Goal: Transaction & Acquisition: Download file/media

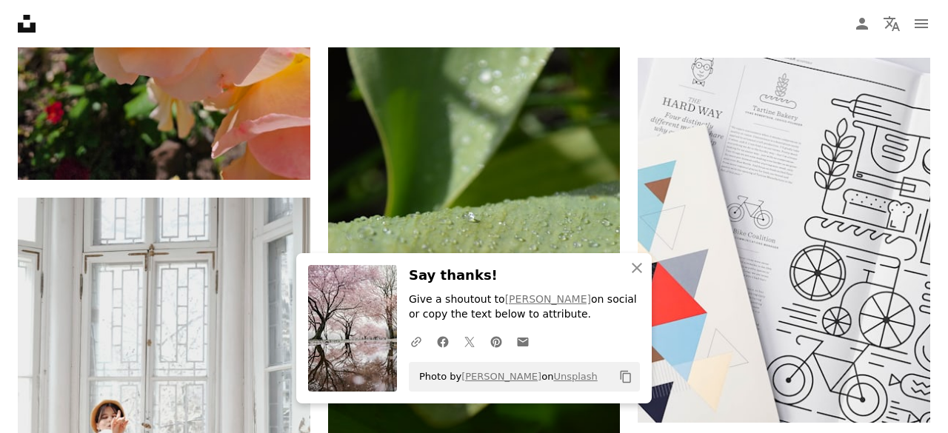
scroll to position [43499, 0]
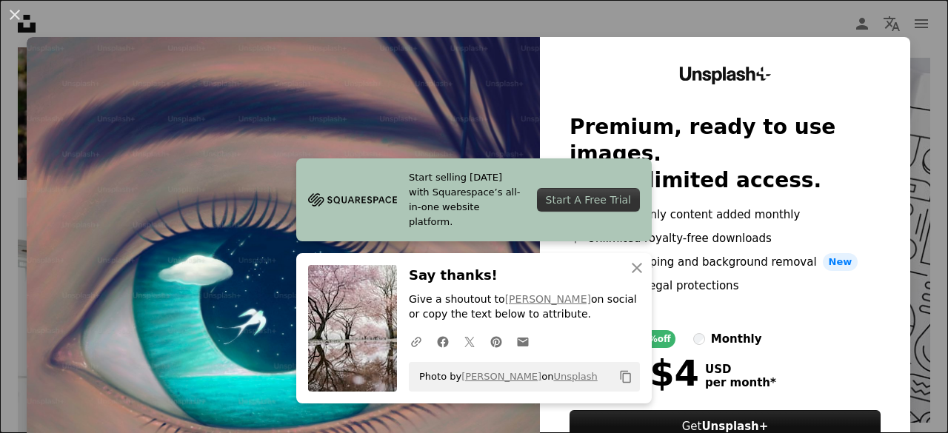
click at [400, 114] on img at bounding box center [283, 272] width 513 height 471
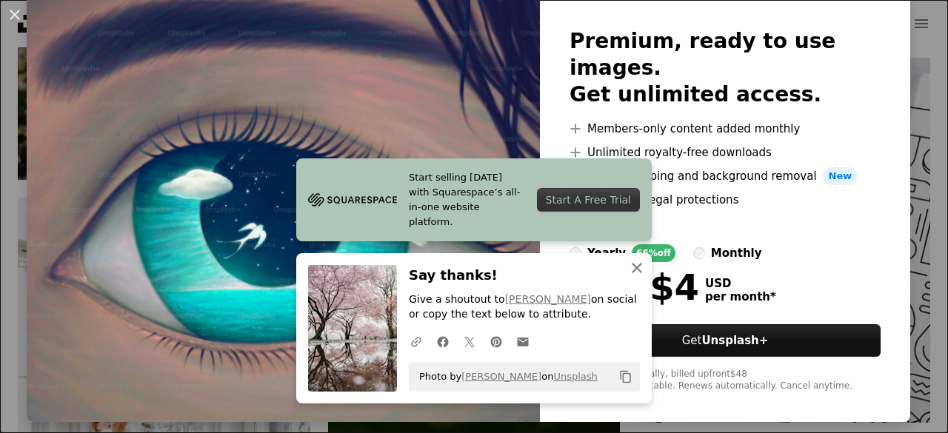
click at [636, 263] on icon "An X shape" at bounding box center [637, 268] width 18 height 18
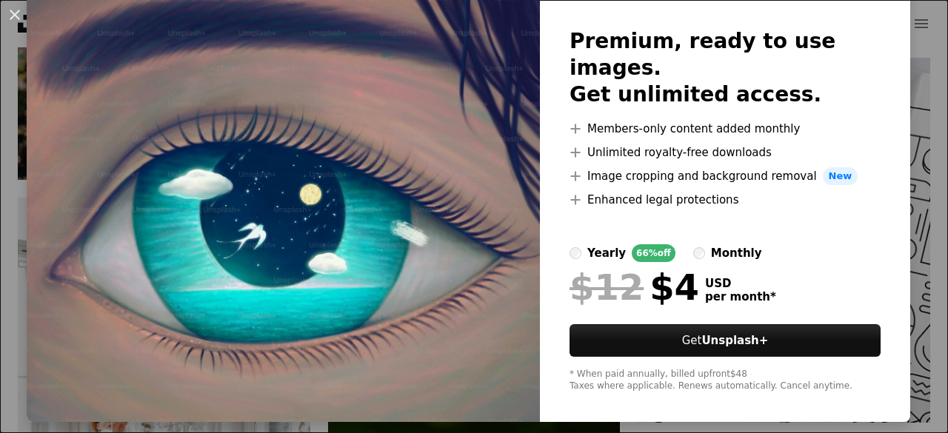
scroll to position [0, 0]
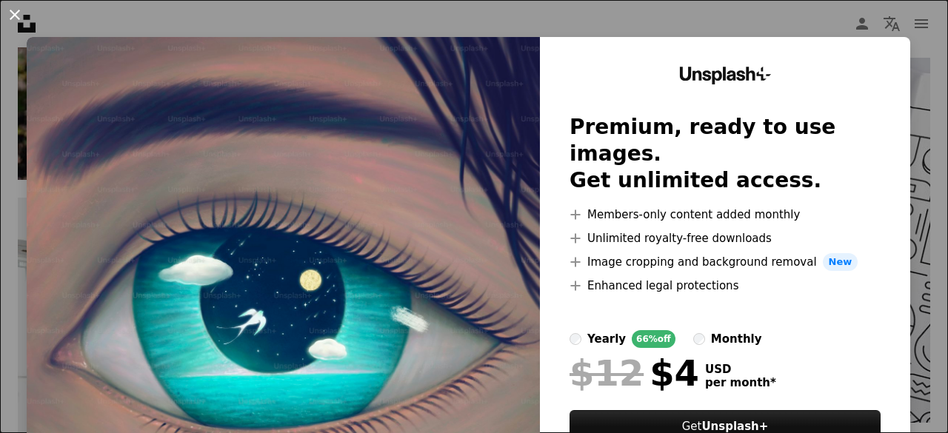
click at [13, 10] on button "An X shape" at bounding box center [15, 15] width 18 height 18
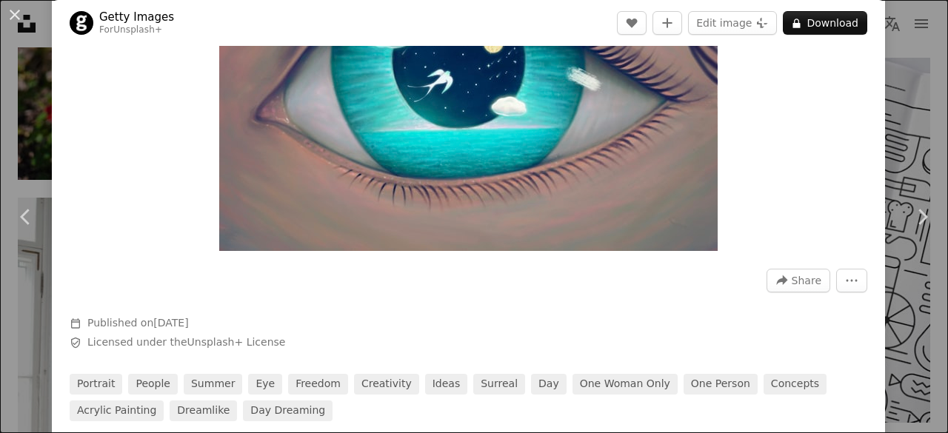
scroll to position [244, 0]
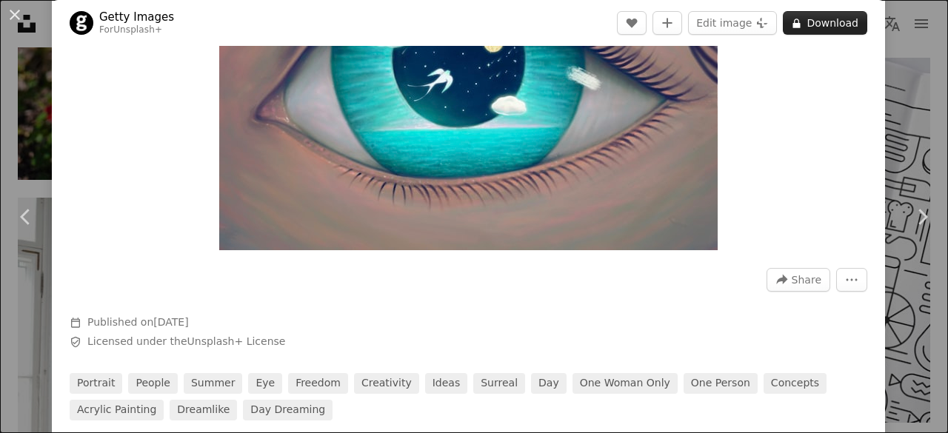
click at [793, 24] on icon at bounding box center [796, 24] width 7 height 10
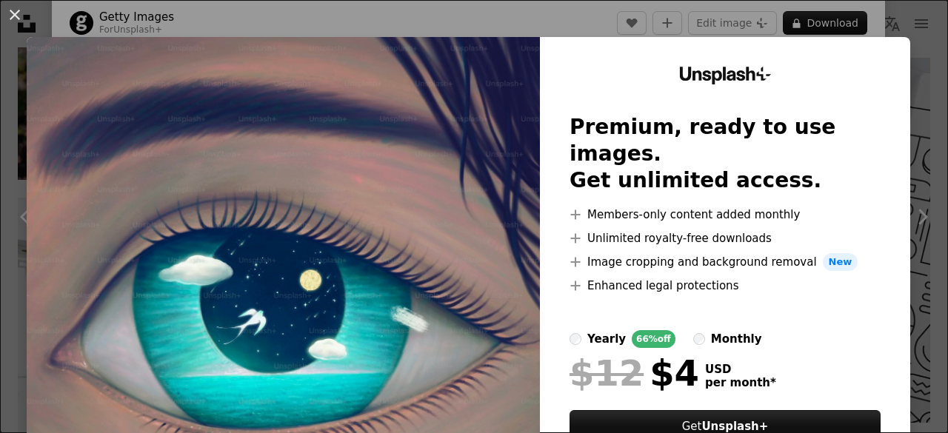
click at [447, 30] on div "An X shape Unsplash+ Premium, ready to use images. Get unlimited access. A plus…" at bounding box center [474, 216] width 948 height 433
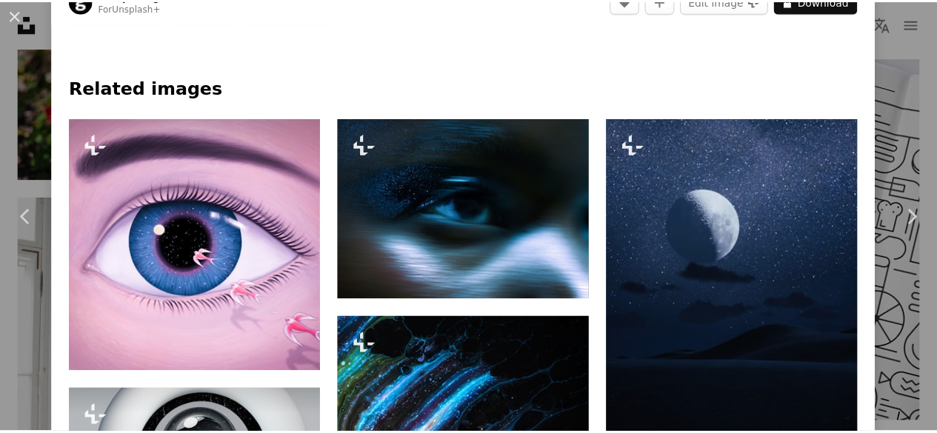
scroll to position [644, 0]
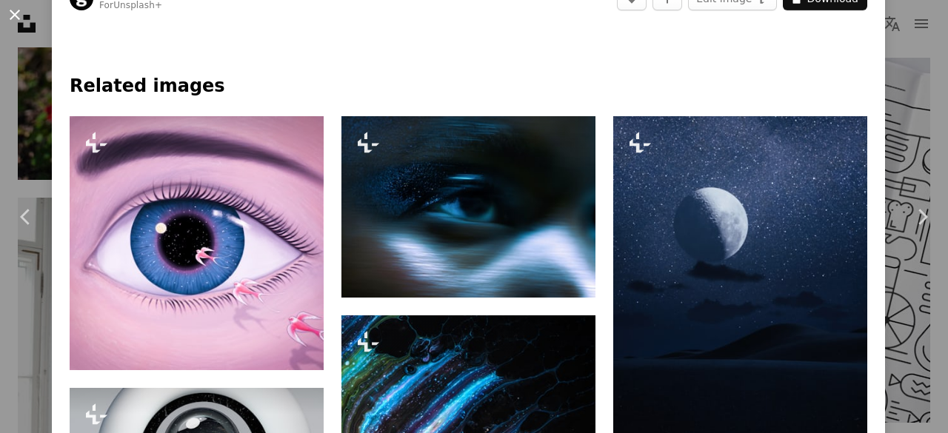
click at [10, 16] on button "An X shape" at bounding box center [15, 15] width 18 height 18
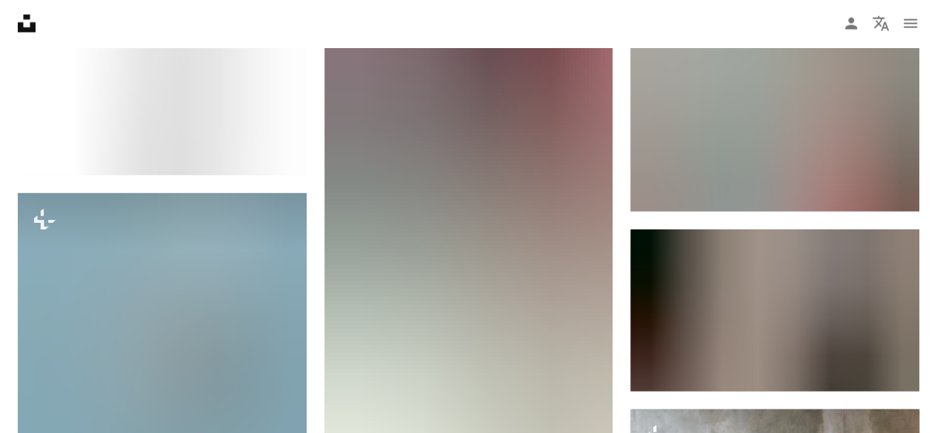
scroll to position [57893, 0]
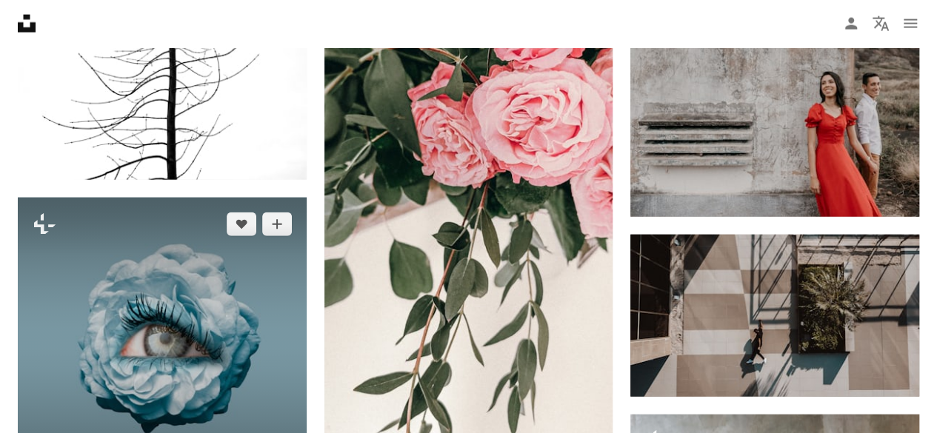
click at [166, 274] on img at bounding box center [162, 342] width 289 height 289
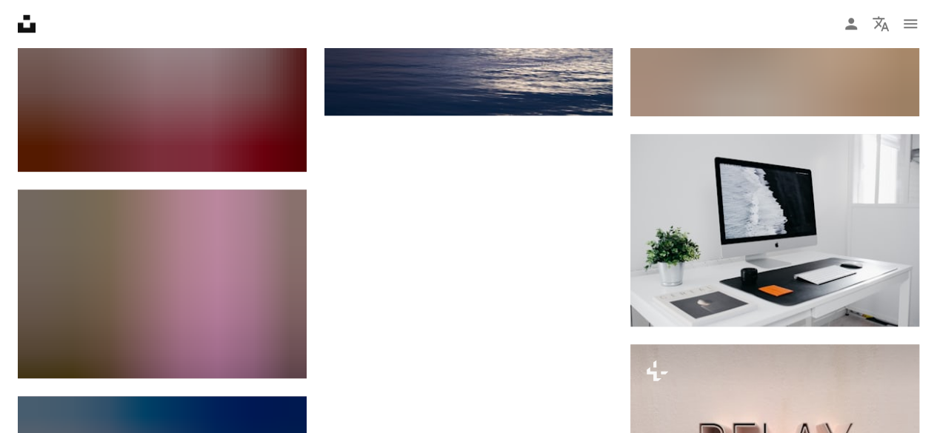
scroll to position [59732, 0]
